Goal: Go to known website: Go to known website

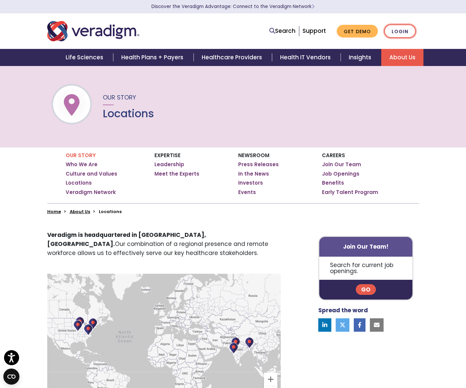
click at [405, 28] on link "Login" at bounding box center [399, 31] width 31 height 14
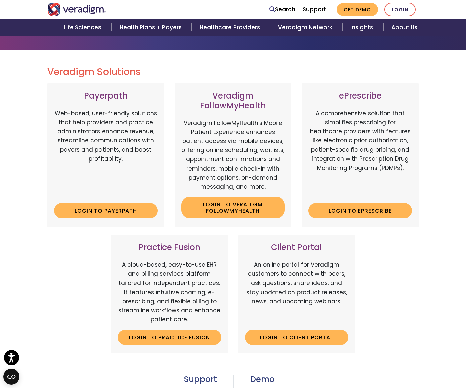
scroll to position [53, 0]
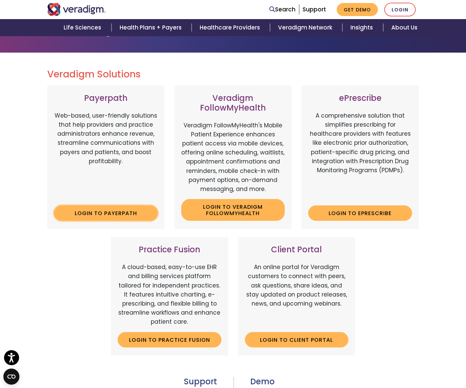
click at [107, 210] on link "Login to Payerpath" at bounding box center [106, 212] width 104 height 15
